Goal: Task Accomplishment & Management: Manage account settings

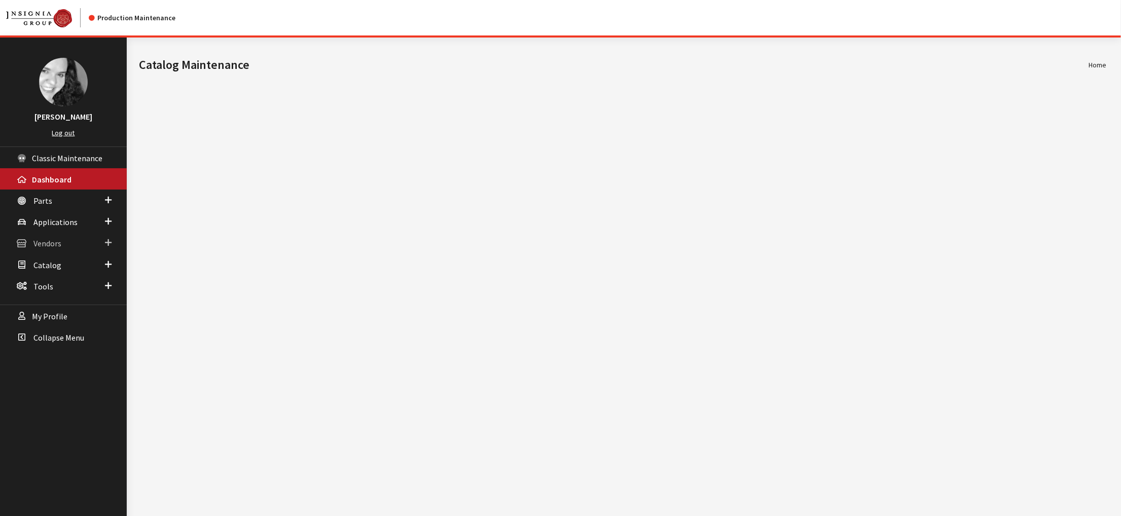
click at [23, 248] on icon at bounding box center [22, 243] width 10 height 9
click at [53, 273] on link "Dealer Search" at bounding box center [63, 263] width 127 height 19
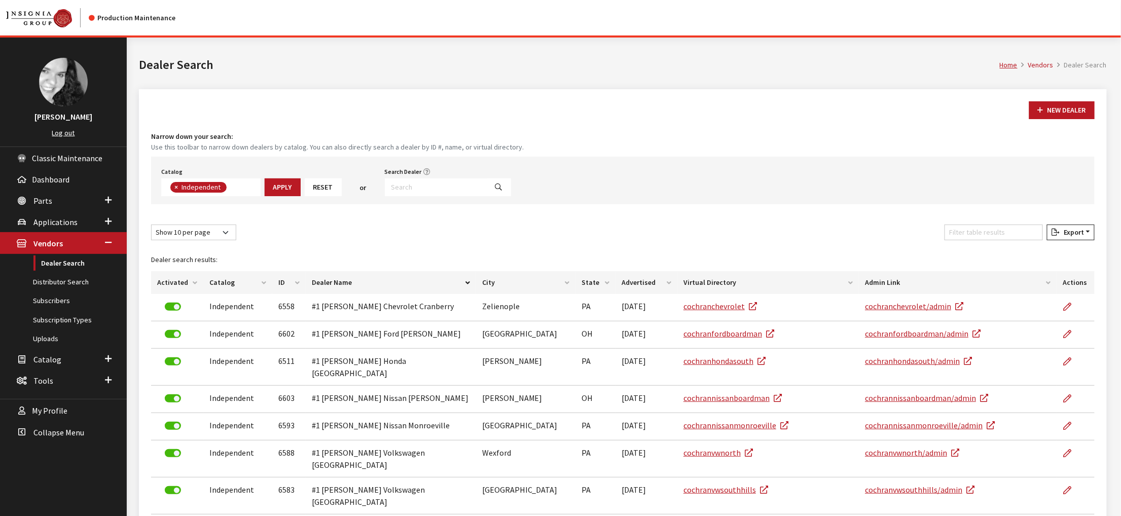
scroll to position [88, 0]
type input "2676"
select select
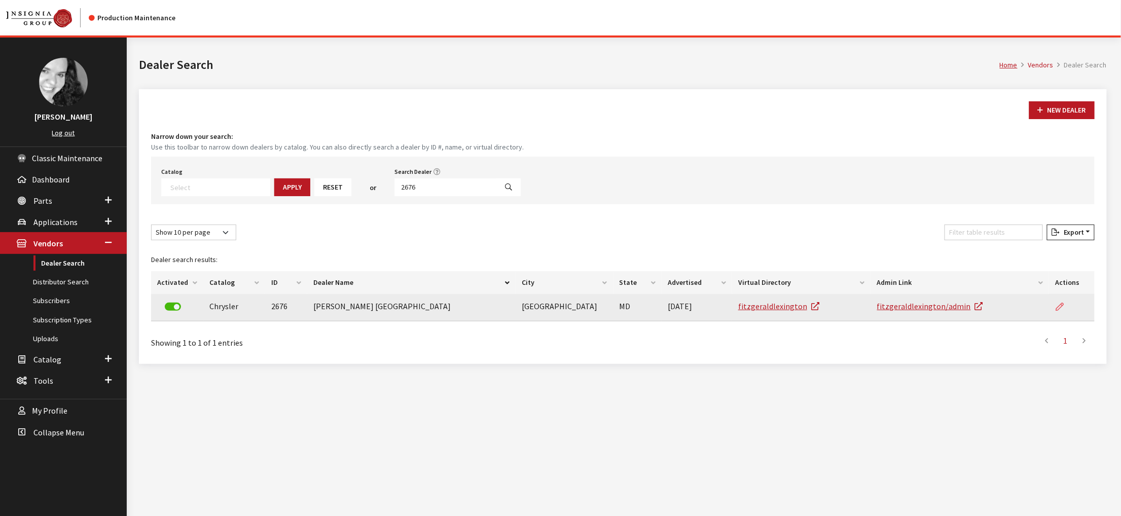
click at [1055, 311] on icon at bounding box center [1059, 307] width 8 height 8
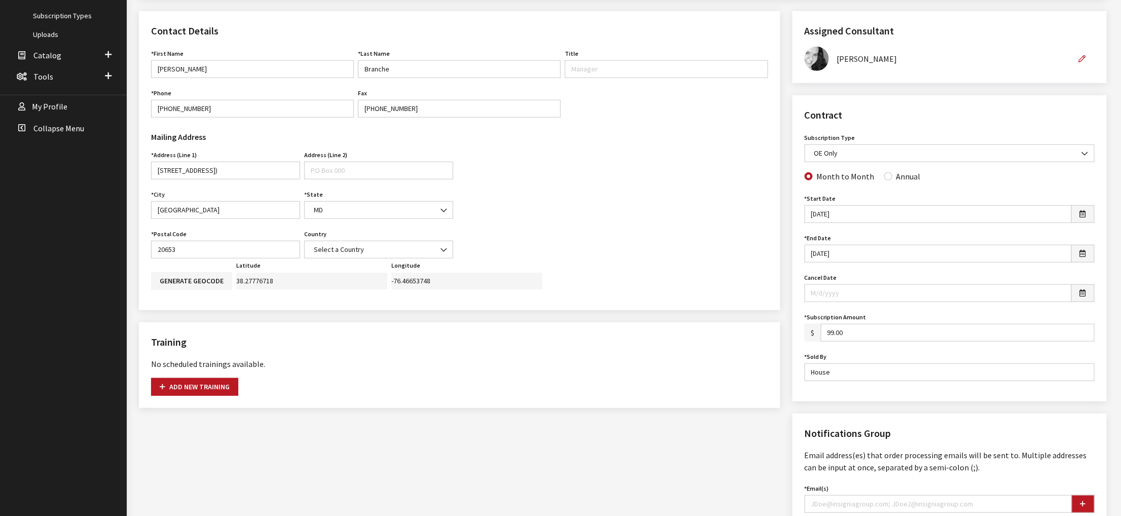
scroll to position [405, 0]
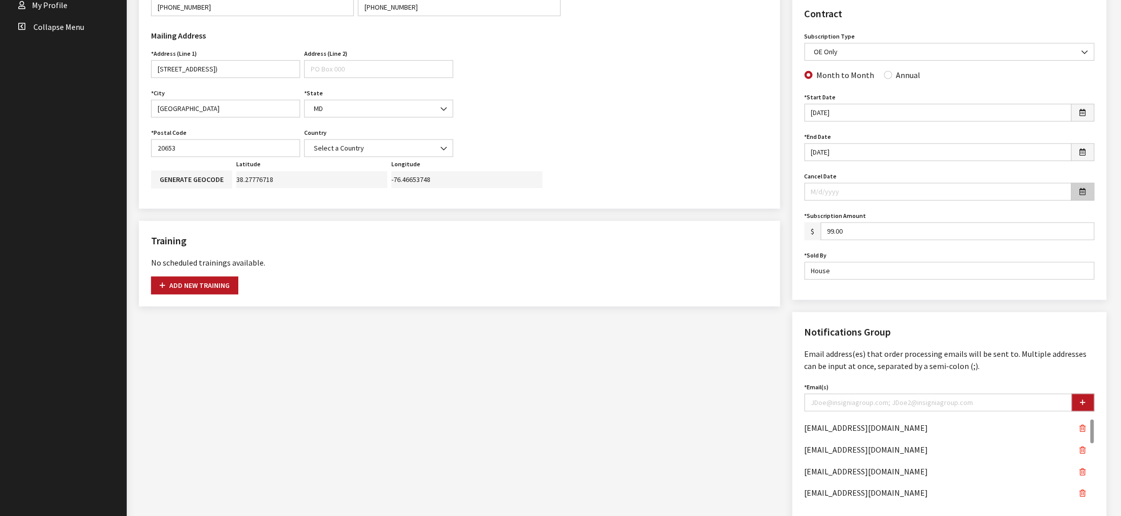
click at [1079, 196] on icon "button" at bounding box center [1082, 192] width 6 height 7
click at [831, 275] on td "1" at bounding box center [835, 274] width 15 height 15
type input "09/01/2025"
click at [782, 396] on div "Contact Details First Name Larry First Name is required. Last Name Branche Last…" at bounding box center [459, 309] width 653 height 798
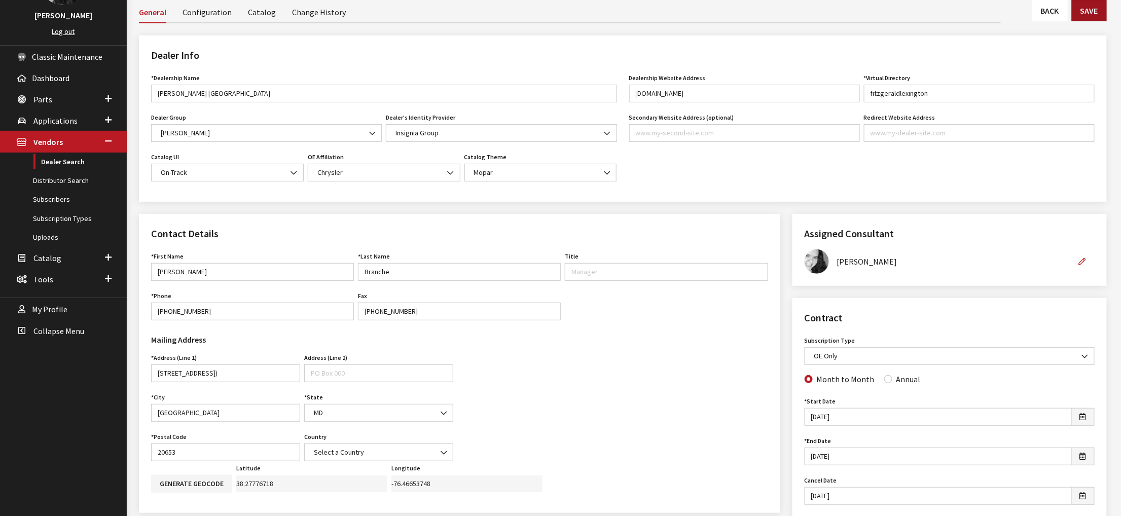
click at [1090, 21] on button "Save" at bounding box center [1088, 10] width 35 height 21
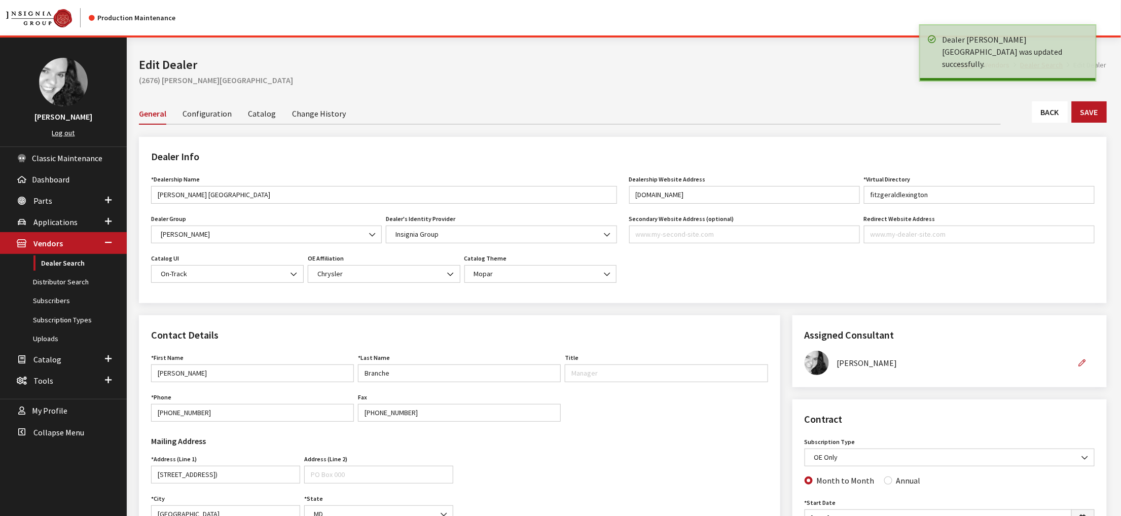
click at [1032, 123] on link "Back" at bounding box center [1049, 111] width 35 height 21
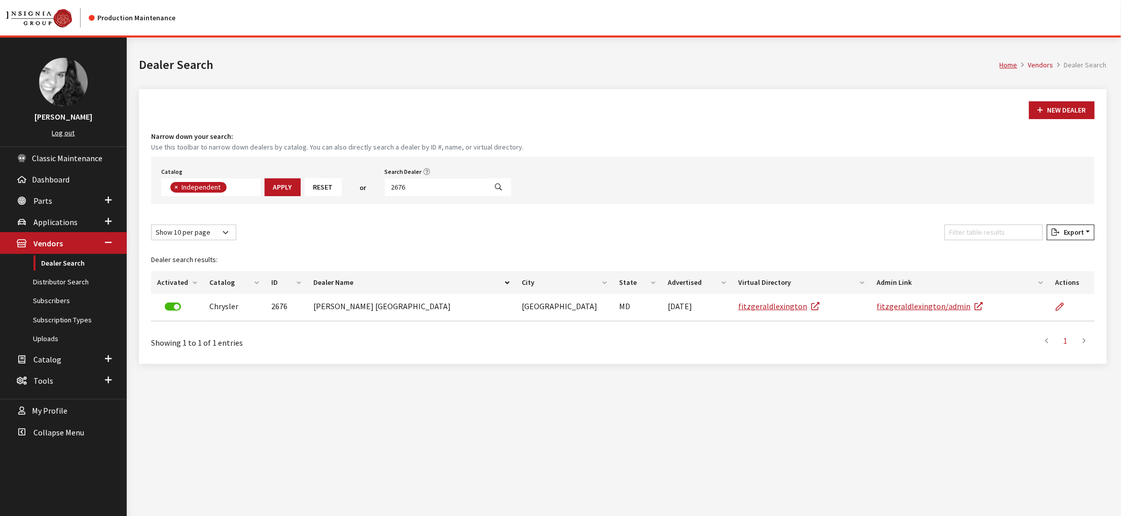
scroll to position [89, 0]
click at [469, 196] on input "2676" at bounding box center [436, 187] width 102 height 18
type input "4615"
select select
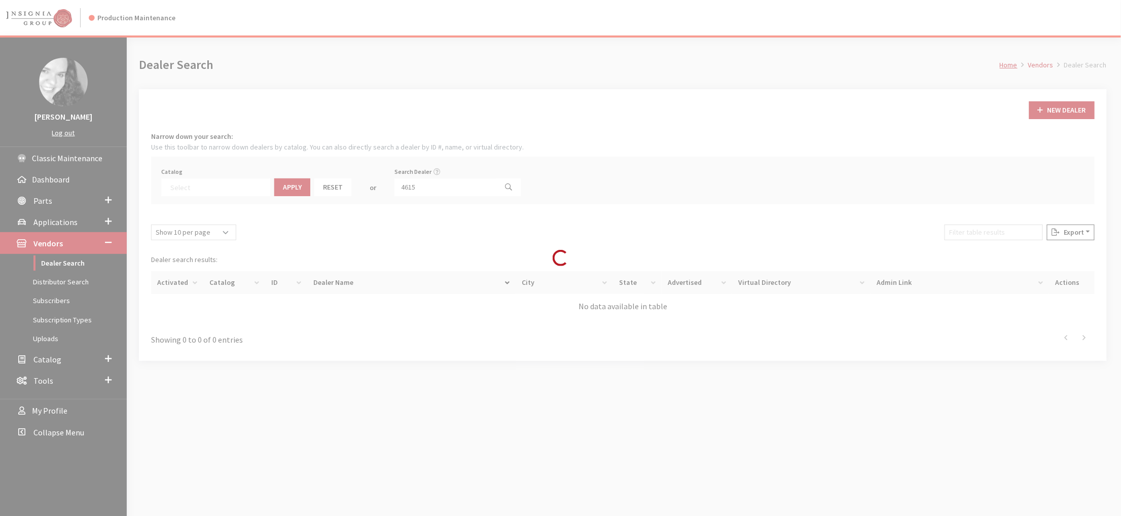
scroll to position [128, 0]
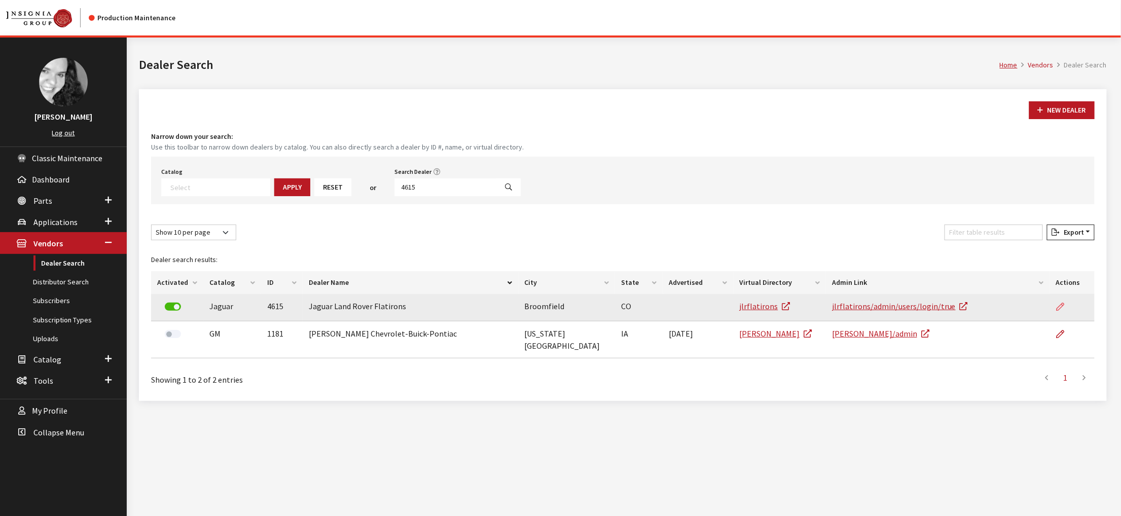
click at [1056, 311] on icon at bounding box center [1060, 307] width 8 height 8
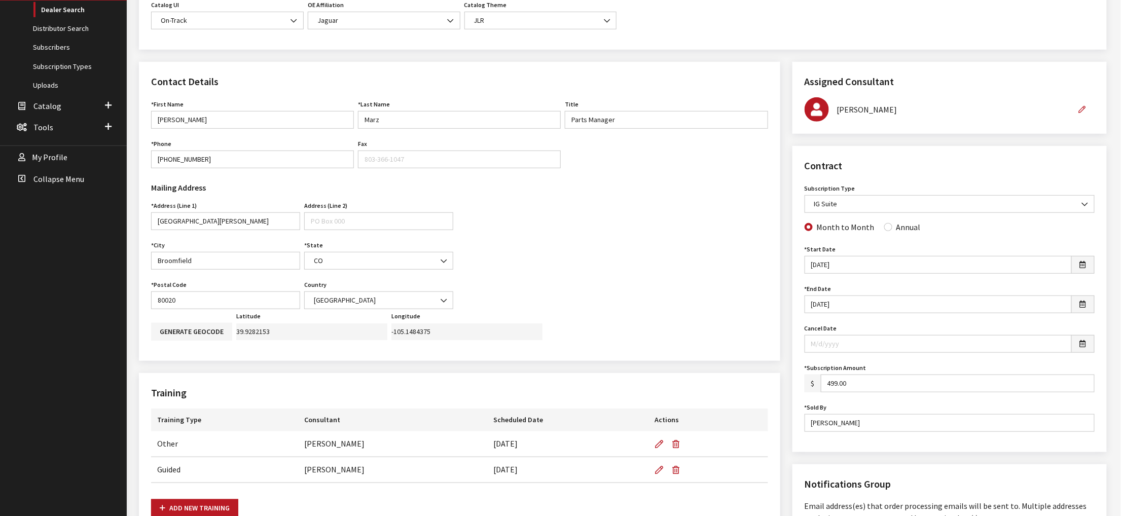
scroll to position [304, 0]
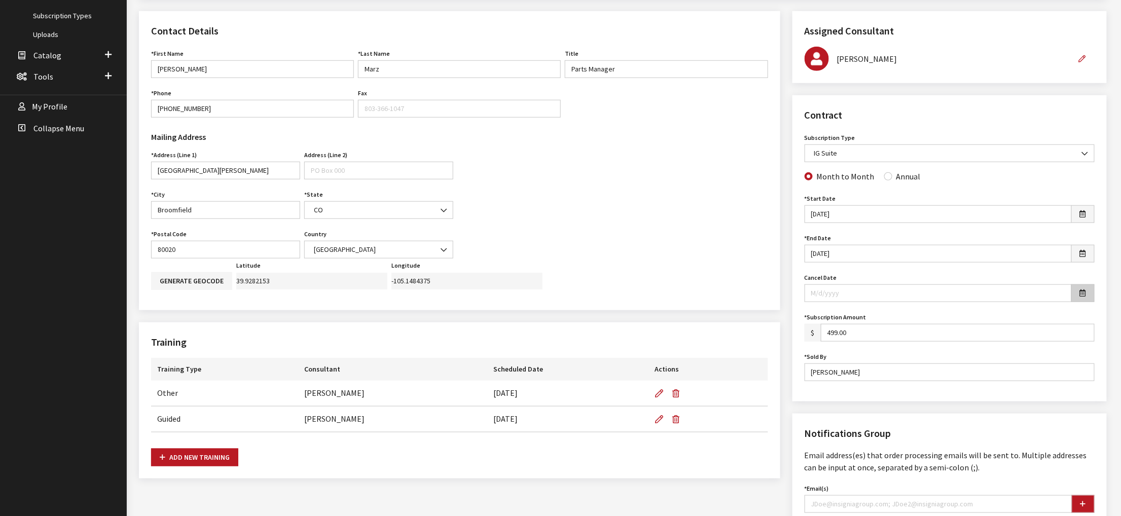
click at [1079, 297] on icon "button" at bounding box center [1082, 293] width 6 height 7
click at [915, 270] on th "»" at bounding box center [911, 269] width 15 height 15
click at [885, 345] on td "25" at bounding box center [880, 345] width 15 height 15
type input "09/25/2025"
click at [789, 321] on div "Assigned Consultant Assigned Consultant None Brian Gulbrandson Dave West Khrys …" at bounding box center [949, 410] width 326 height 798
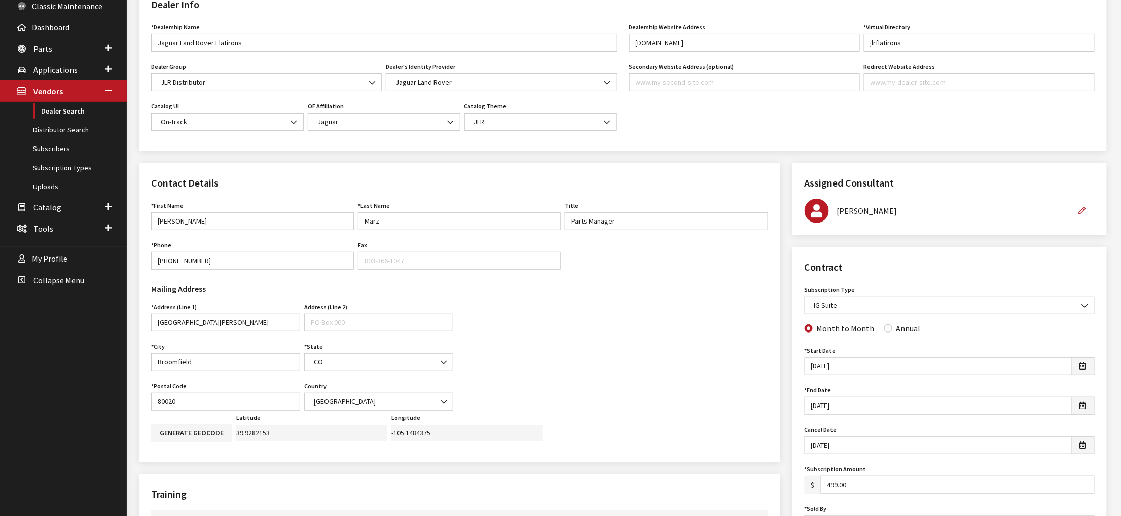
scroll to position [51, 0]
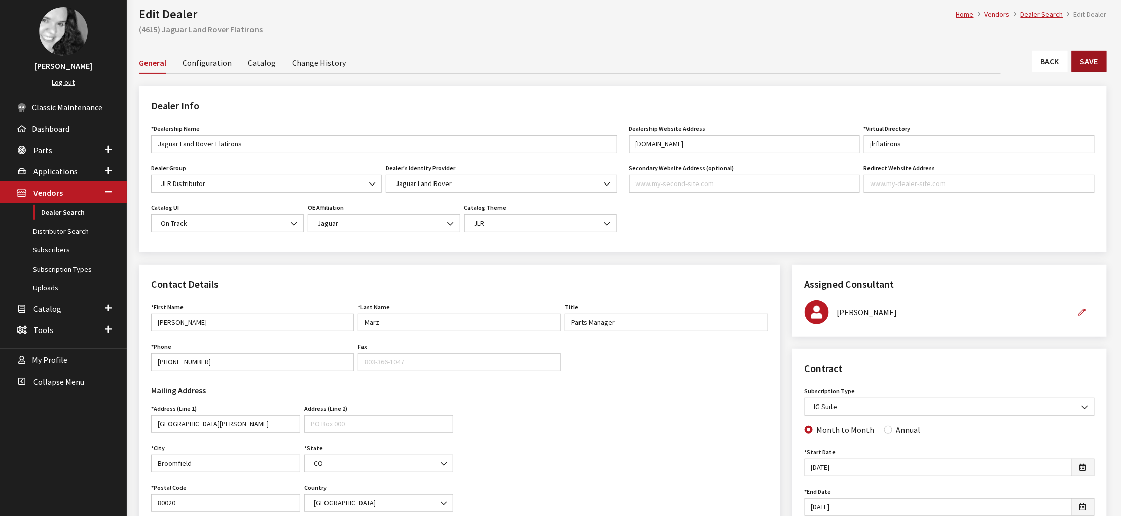
click at [1087, 72] on button "Save" at bounding box center [1088, 61] width 35 height 21
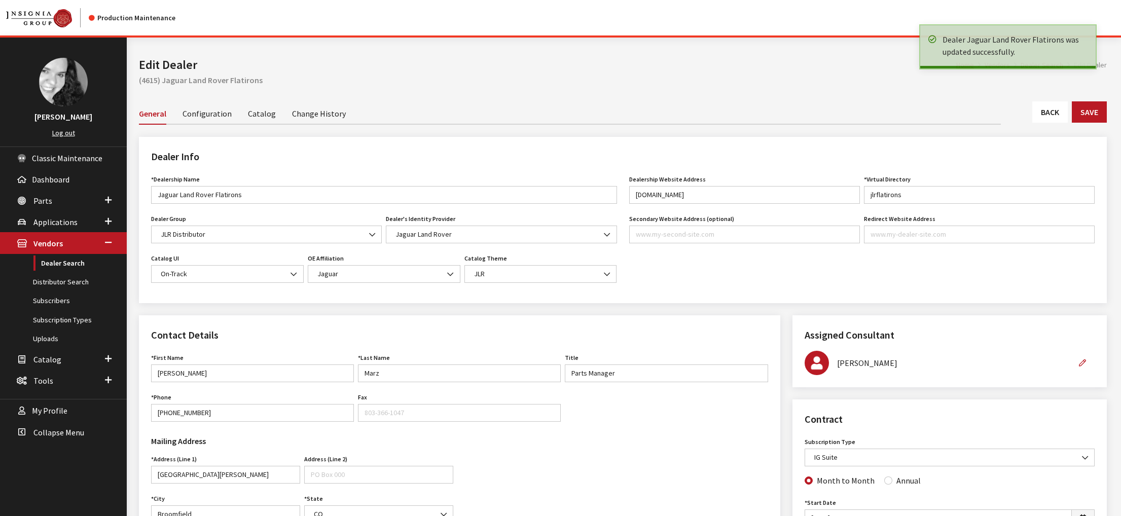
click at [1032, 123] on link "Back" at bounding box center [1049, 111] width 35 height 21
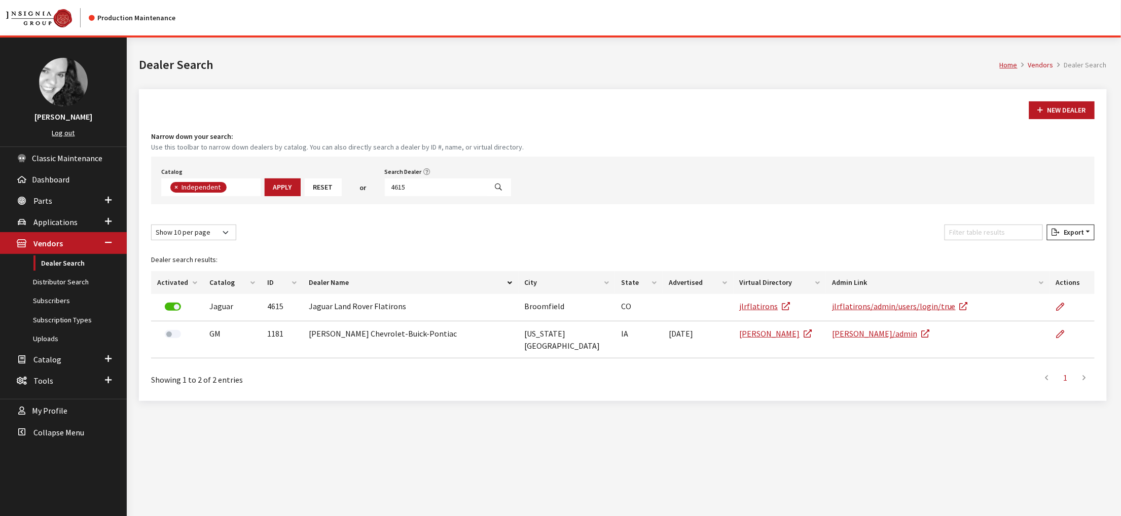
scroll to position [89, 0]
